Goal: Transaction & Acquisition: Purchase product/service

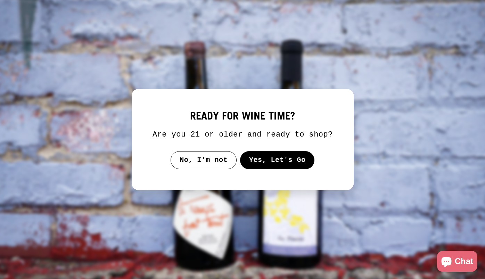
click at [269, 161] on button "Yes, Let's Go" at bounding box center [277, 160] width 75 height 18
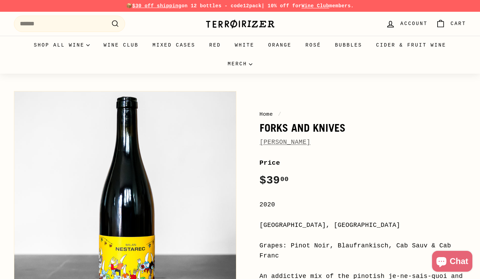
click at [292, 142] on link "[PERSON_NAME]" at bounding box center [285, 142] width 51 height 7
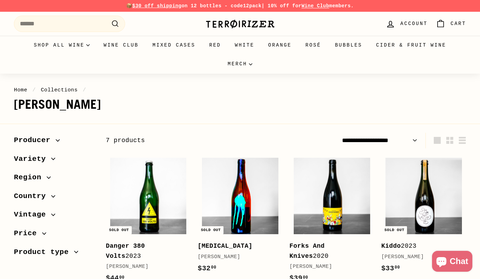
click at [241, 198] on img at bounding box center [240, 196] width 76 height 76
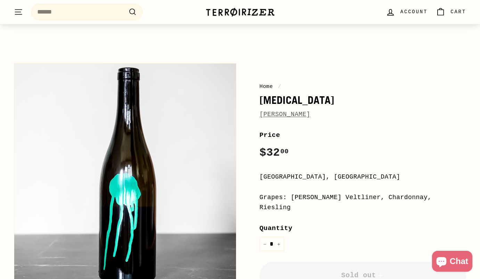
scroll to position [70, 0]
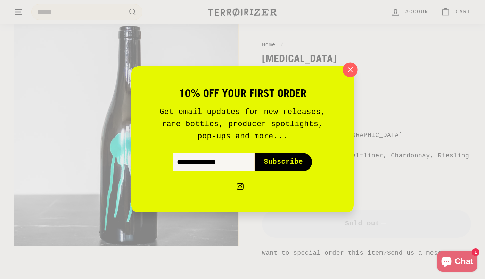
click at [348, 70] on icon "button" at bounding box center [350, 70] width 10 height 10
